Goal: Task Accomplishment & Management: Manage account settings

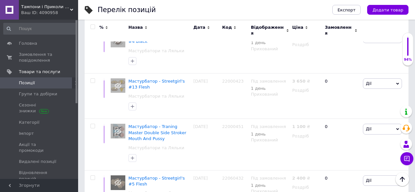
scroll to position [1368, 0]
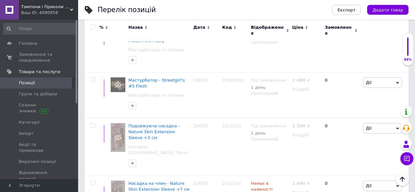
drag, startPoint x: 185, startPoint y: 119, endPoint x: 170, endPoint y: 112, distance: 16.2
copy div "Penis Plug + Silicone Glans Ring Dilator"
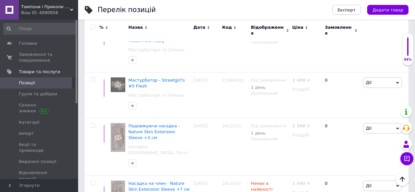
click at [72, 10] on use at bounding box center [71, 10] width 3 height 2
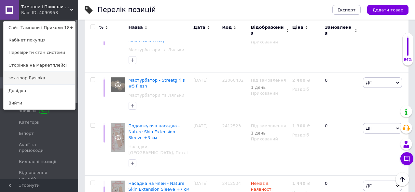
click at [35, 79] on link "sex-shop Bysinka" at bounding box center [40, 78] width 72 height 12
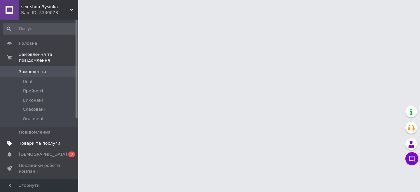
click at [37, 140] on span "Товари та послуги" at bounding box center [39, 143] width 41 height 6
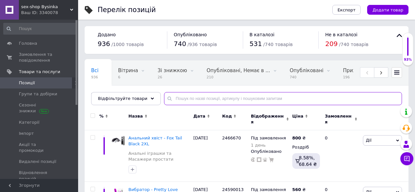
click at [173, 100] on input "text" at bounding box center [283, 98] width 238 height 13
paste input "Penis Plug + Silicone Glans Ring Dilator"
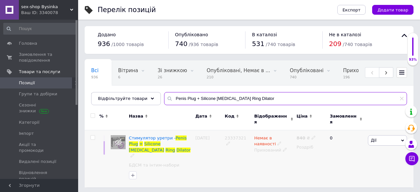
type input "Penis Plug + Silicone Glans Ring Dilator"
click at [264, 147] on div "Прихований" at bounding box center [273, 150] width 39 height 6
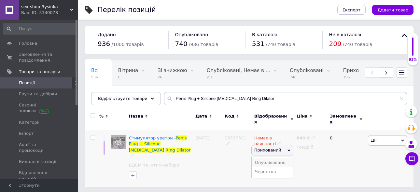
click at [267, 158] on li "Опубліковано" at bounding box center [272, 162] width 41 height 9
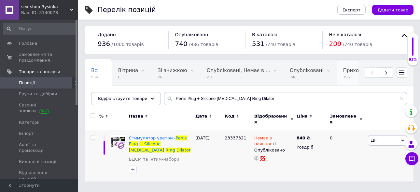
click at [343, 78] on span "196" at bounding box center [356, 77] width 26 height 5
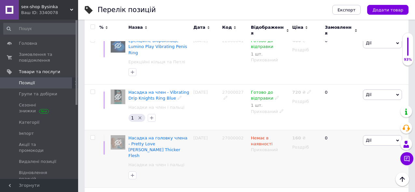
scroll to position [814, 0]
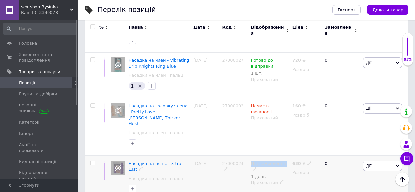
click at [251, 160] on div "Під замовлення 1 день" at bounding box center [270, 169] width 38 height 18
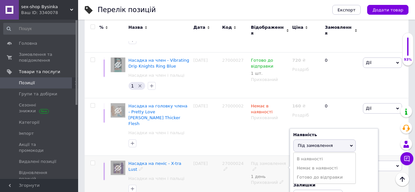
click at [259, 179] on div "Прихований" at bounding box center [270, 182] width 38 height 6
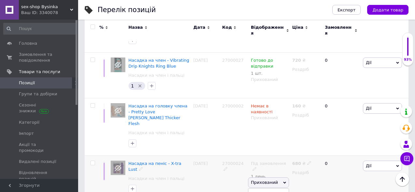
click at [260, 190] on li "Опубліковано" at bounding box center [269, 194] width 40 height 9
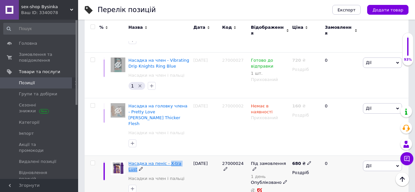
drag, startPoint x: 188, startPoint y: 124, endPoint x: 165, endPoint y: 121, distance: 22.7
click at [165, 160] on div "Насадка на пеніс - X-tra Lust" at bounding box center [160, 166] width 62 height 12
copy div "X-tra Lust"
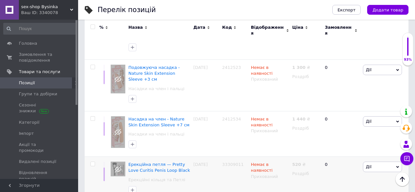
scroll to position [1303, 0]
click at [257, 162] on span "Немає в наявності" at bounding box center [262, 168] width 22 height 13
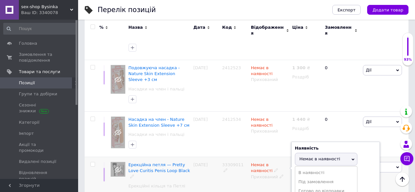
click at [258, 174] on div "Прихований" at bounding box center [270, 177] width 38 height 6
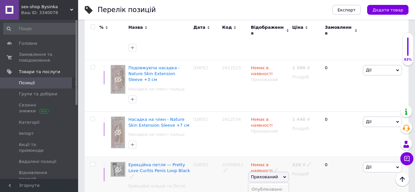
click at [261, 184] on li "Опубліковано" at bounding box center [269, 188] width 40 height 9
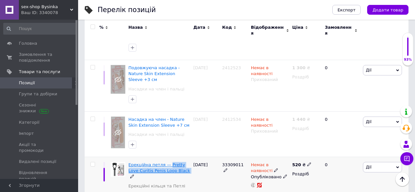
drag, startPoint x: 177, startPoint y: 103, endPoint x: 166, endPoint y: 94, distance: 14.1
click at [166, 162] on div "Ерекційна петля — Pretty Love Curitis Penis Loop Black" at bounding box center [160, 171] width 62 height 18
copy div "Pretty Love Curitis Penis Loop Black"
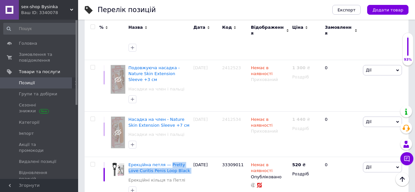
click at [73, 6] on div "sex-shop Bysinka Ваш ID: 3340078" at bounding box center [48, 10] width 59 height 20
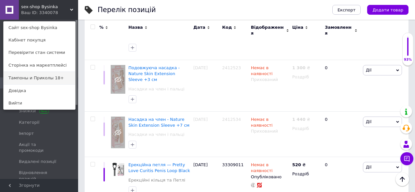
click at [53, 78] on link "Тампоны и Приколы 18+" at bounding box center [40, 78] width 72 height 12
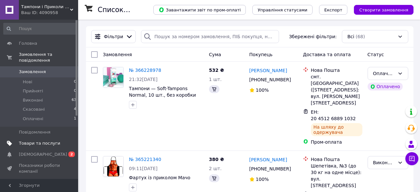
click at [58, 140] on span "Товари та послуги" at bounding box center [39, 143] width 41 height 6
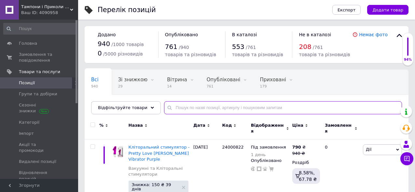
click at [184, 109] on input "text" at bounding box center [283, 107] width 238 height 13
paste input "Pretty Love Curitis Penis Loop Black"
type input "Pretty Love Curitis Penis Loop Black"
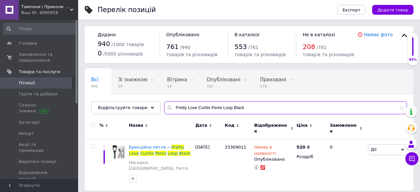
drag, startPoint x: 240, startPoint y: 106, endPoint x: 167, endPoint y: 107, distance: 73.3
click at [167, 107] on input "Pretty Love Curitis Penis Loop Black" at bounding box center [285, 107] width 243 height 13
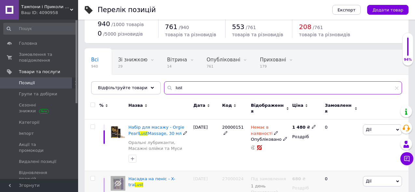
scroll to position [41, 0]
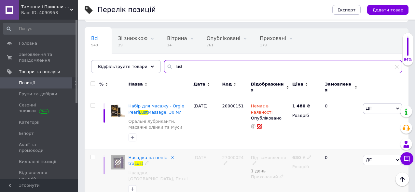
type input "lust"
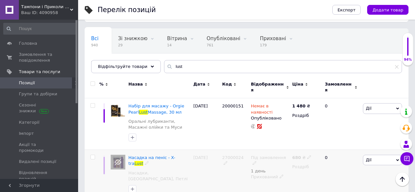
click at [260, 174] on div "Прихований" at bounding box center [270, 177] width 38 height 6
click at [263, 184] on li "Опубліковано" at bounding box center [269, 188] width 40 height 9
